Goal: Information Seeking & Learning: Learn about a topic

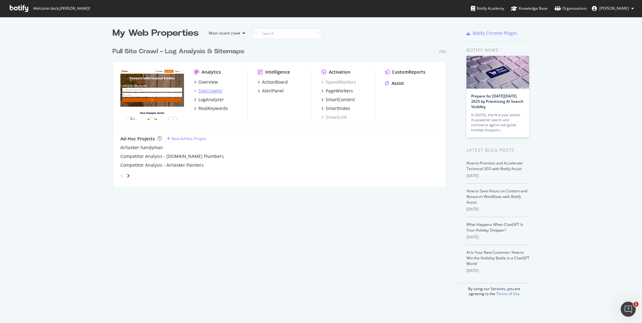
click at [210, 93] on div "SiteCrawler" at bounding box center [210, 91] width 24 height 6
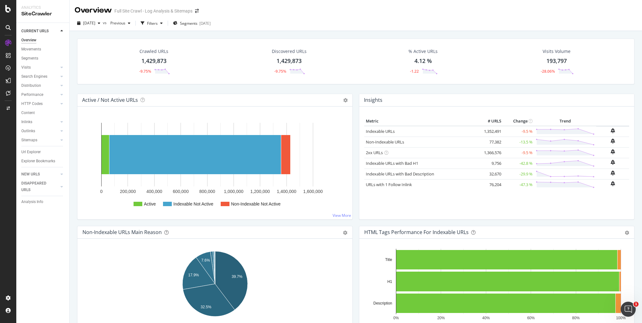
click at [37, 274] on div "CURRENT URLS Overview Movements Segments Visits Analysis Orphan URLs Search Eng…" at bounding box center [42, 173] width 53 height 300
click at [59, 86] on div at bounding box center [62, 85] width 6 height 6
click at [159, 56] on div "Crawled URLs 1,429,873 -9.75%" at bounding box center [154, 61] width 44 height 33
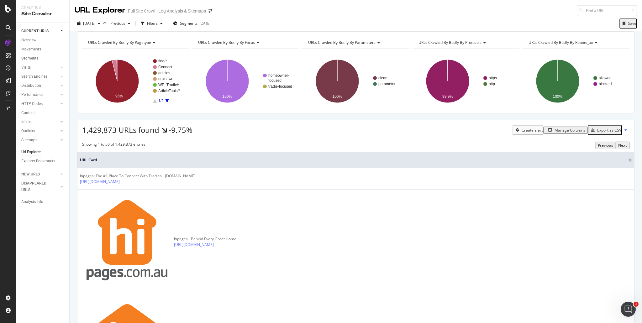
click at [158, 75] on text "articles" at bounding box center [164, 73] width 12 height 4
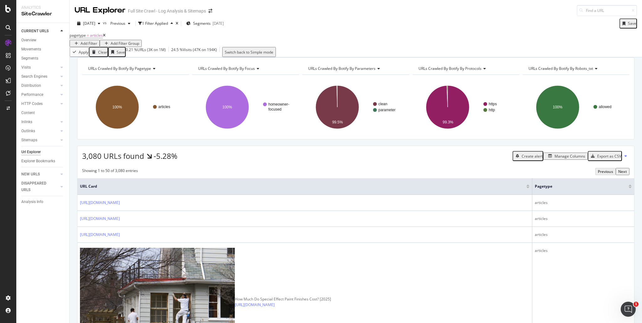
click at [97, 41] on div "Add Filter" at bounding box center [89, 43] width 17 height 5
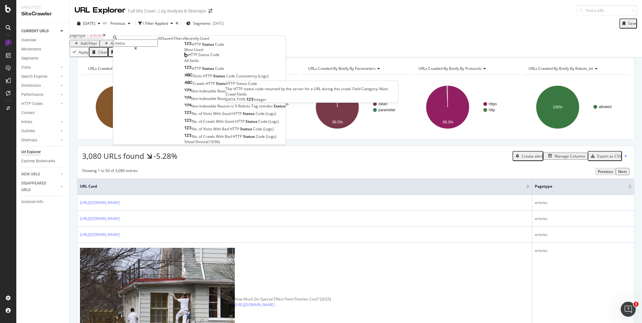
type input "status"
click at [192, 47] on span "HTTP" at bounding box center [197, 44] width 10 height 5
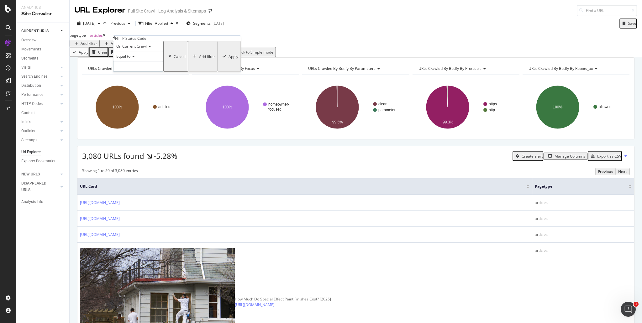
click at [139, 72] on input "number" at bounding box center [138, 66] width 50 height 11
click at [133, 78] on span "200" at bounding box center [124, 74] width 18 height 5
type input "200"
click at [228, 59] on div "Apply" at bounding box center [233, 56] width 10 height 5
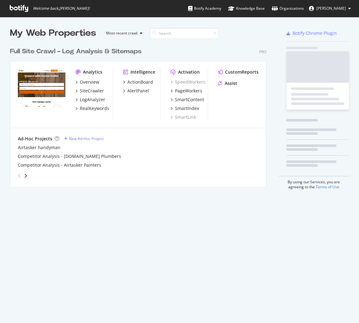
scroll to position [147, 262]
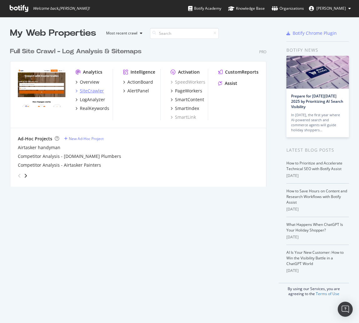
click at [99, 90] on div "SiteCrawler" at bounding box center [92, 91] width 24 height 6
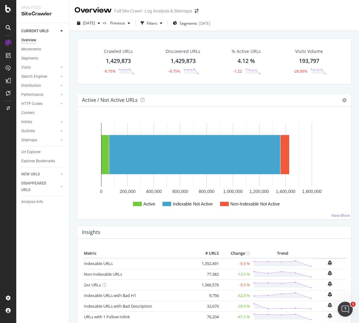
click at [111, 63] on div "1,429,873" at bounding box center [118, 61] width 25 height 8
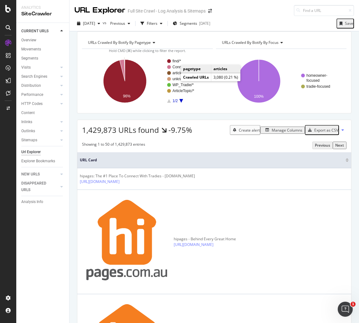
click at [178, 75] on text "articles" at bounding box center [179, 73] width 12 height 4
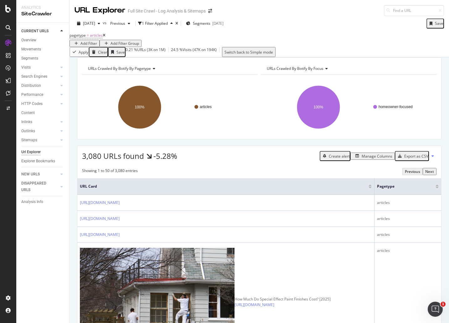
click at [97, 41] on div "Add Filter" at bounding box center [89, 43] width 17 height 5
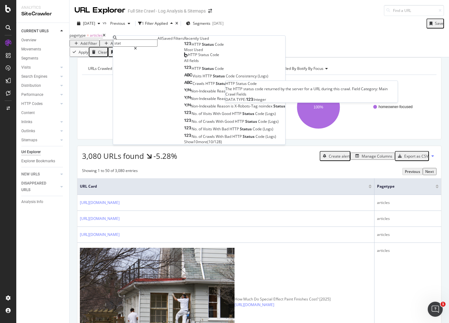
type input "stat"
click at [215, 47] on span "Code" at bounding box center [219, 44] width 9 height 5
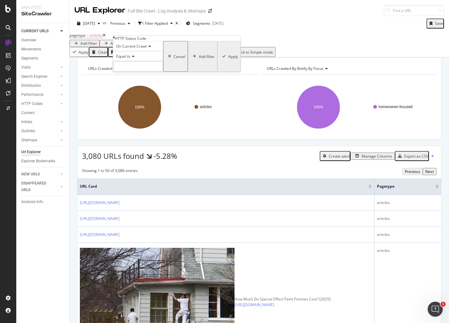
click at [143, 72] on input "number" at bounding box center [138, 66] width 50 height 11
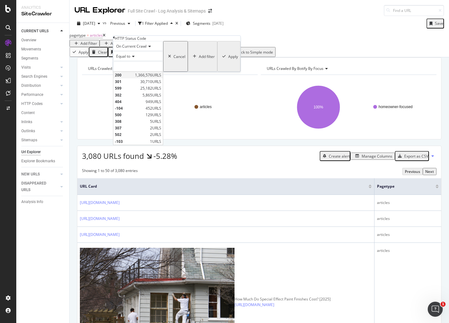
click at [133, 78] on span "200" at bounding box center [124, 74] width 18 height 5
type input "200"
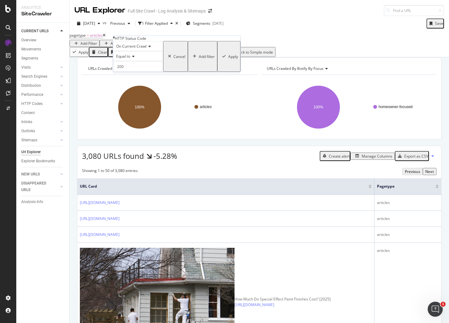
drag, startPoint x: 183, startPoint y: 91, endPoint x: 171, endPoint y: 41, distance: 51.0
click at [228, 59] on div "Apply" at bounding box center [233, 56] width 10 height 5
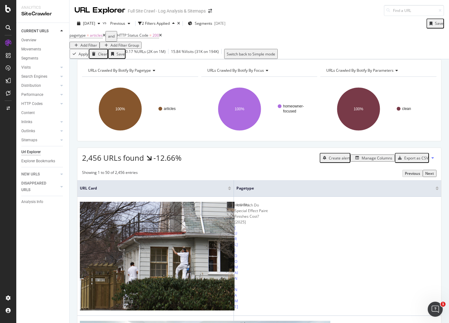
click at [97, 43] on div "Add Filter" at bounding box center [89, 45] width 17 height 5
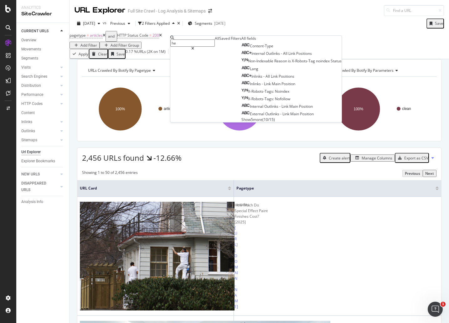
type input "h"
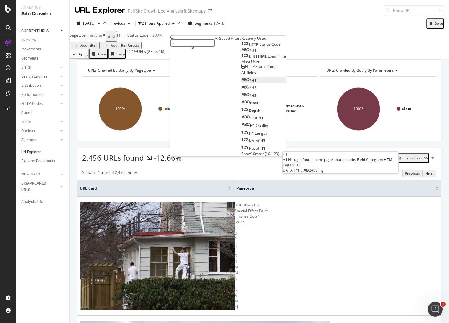
type input "h"
click at [242, 83] on div "H1" at bounding box center [249, 80] width 15 height 5
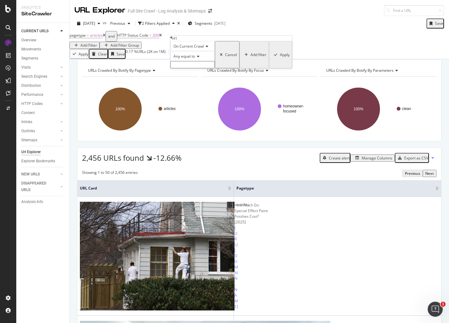
click at [191, 59] on span "Any equal to" at bounding box center [185, 56] width 22 height 5
click at [201, 107] on div "Any contains" at bounding box center [193, 104] width 44 height 7
click at [196, 68] on input "text" at bounding box center [192, 64] width 44 height 7
type input "how to"
click at [280, 59] on div "Apply" at bounding box center [285, 56] width 10 height 5
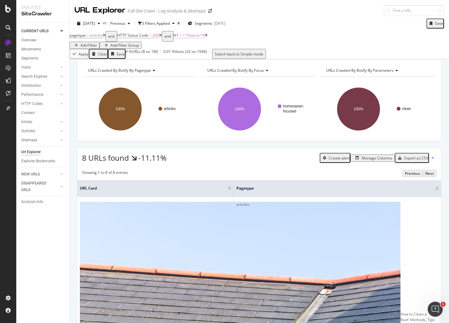
click at [200, 38] on span "^.*how to.*$" at bounding box center [194, 35] width 22 height 5
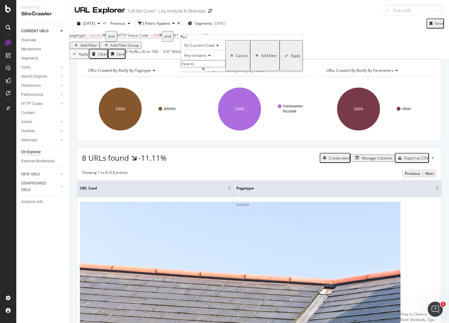
drag, startPoint x: 203, startPoint y: 78, endPoint x: 181, endPoint y: 77, distance: 22.3
click at [181, 71] on div "On Current Crawl Any contains how to Cancel Add filter Apply" at bounding box center [242, 55] width 122 height 31
type input "diy"
click at [291, 58] on div "Apply" at bounding box center [296, 55] width 10 height 5
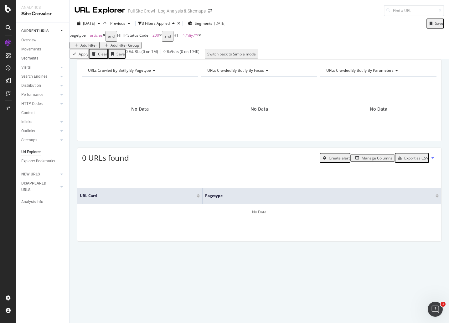
click at [106, 37] on icon at bounding box center [104, 36] width 3 height 4
